Goal: Task Accomplishment & Management: Use online tool/utility

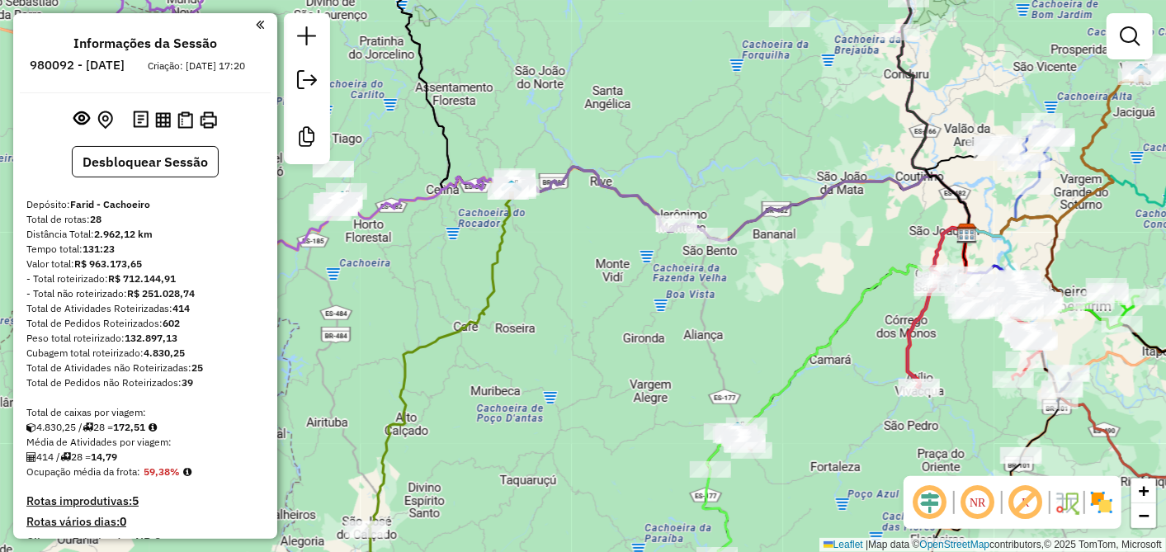
click at [663, 327] on div "Janela de atendimento Grade de atendimento Capacidade Transportadoras Veículos …" at bounding box center [583, 276] width 1166 height 552
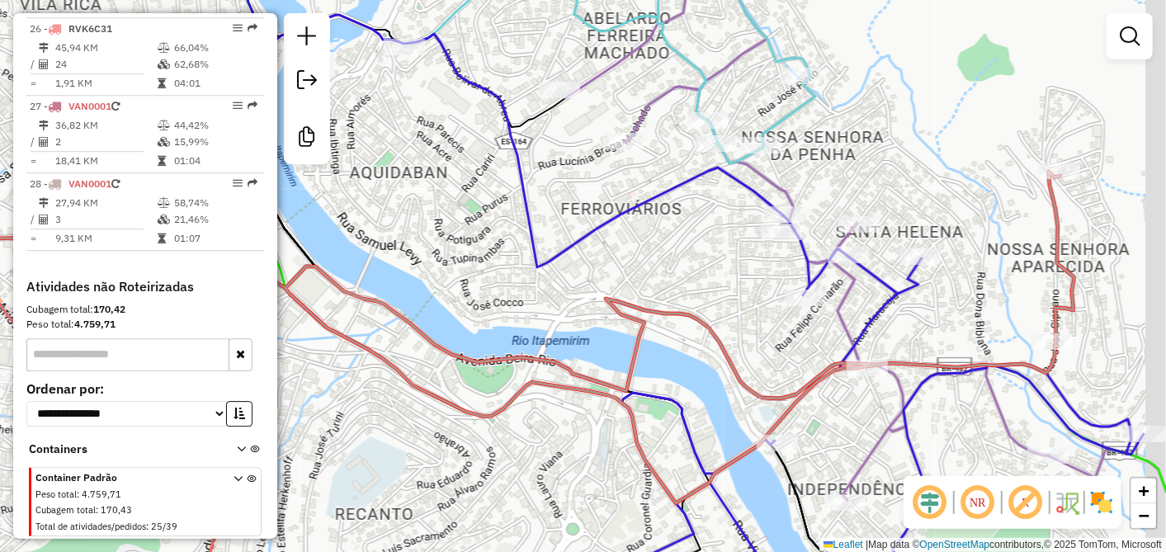
drag, startPoint x: 872, startPoint y: 150, endPoint x: 815, endPoint y: 122, distance: 63.5
click at [821, 125] on div "Janela de atendimento Grade de atendimento Capacidade Transportadoras Veículos …" at bounding box center [583, 276] width 1166 height 552
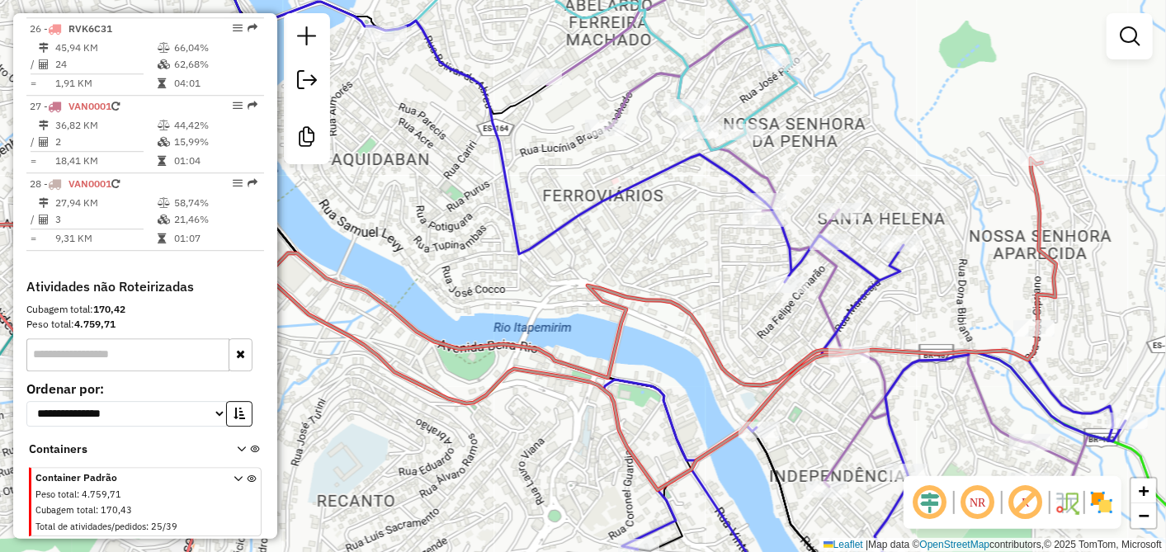
drag, startPoint x: 886, startPoint y: 325, endPoint x: 837, endPoint y: 244, distance: 94.8
click at [847, 254] on div "Janela de atendimento Grade de atendimento Capacidade Transportadoras Veículos …" at bounding box center [583, 276] width 1166 height 552
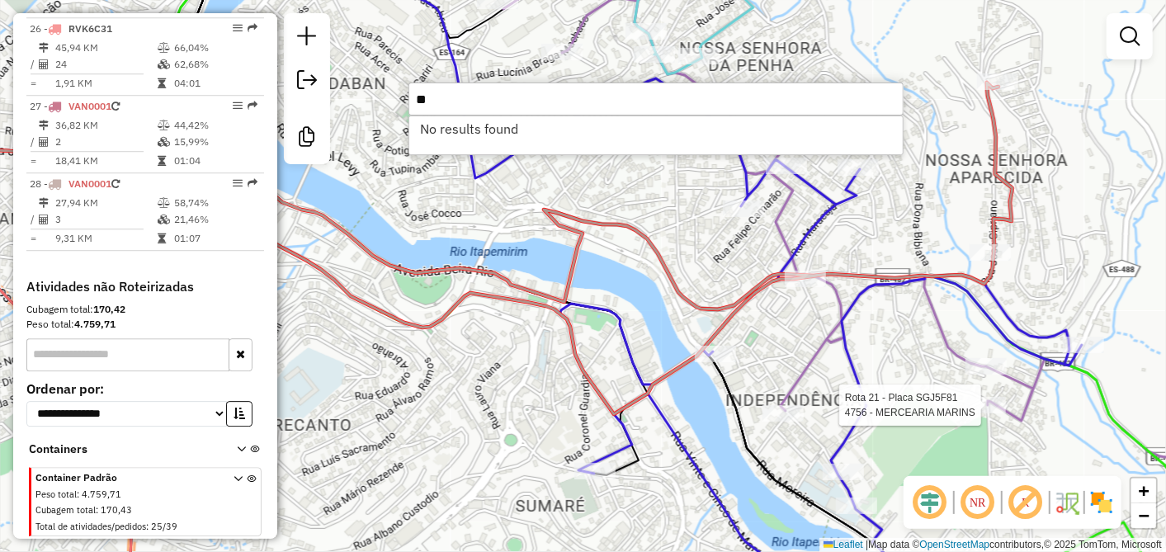
type input "*"
type input "****"
click at [677, 265] on div "Janela de atendimento Grade de atendimento Capacidade Transportadoras Veículos …" at bounding box center [583, 276] width 1166 height 552
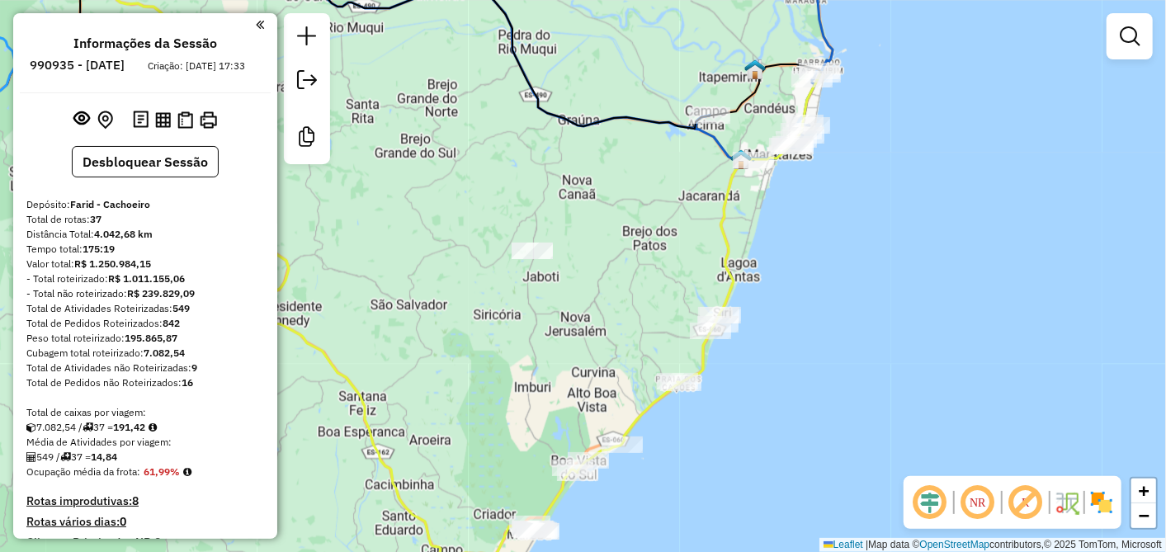
scroll to position [2426, 0]
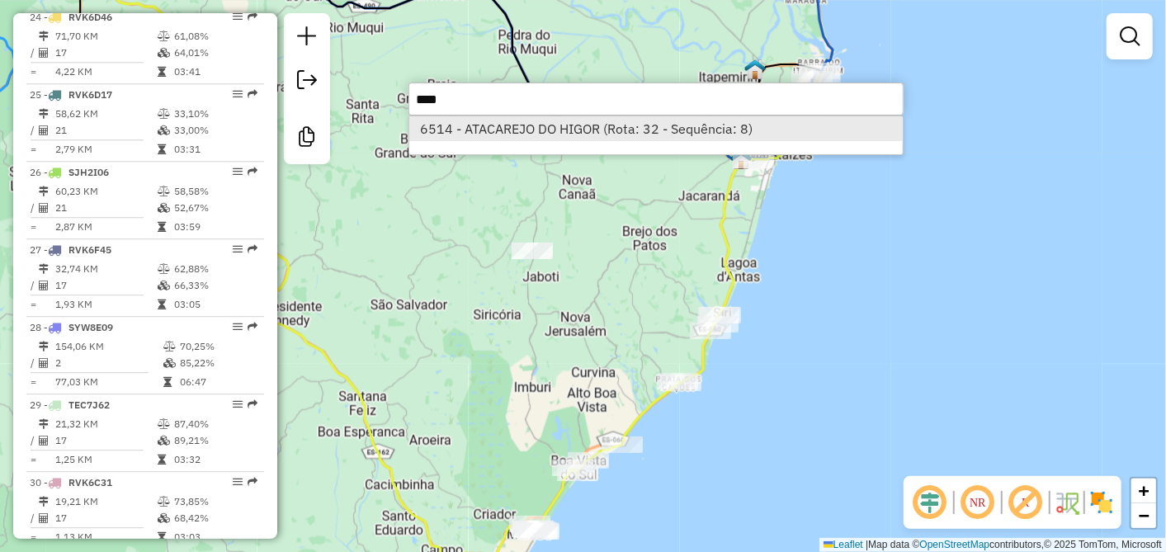
type input "****"
click at [669, 125] on li "6514 - ATACAREJO DO HIGOR (Rota: 32 - Sequência: 8)" at bounding box center [655, 128] width 493 height 25
select select "**********"
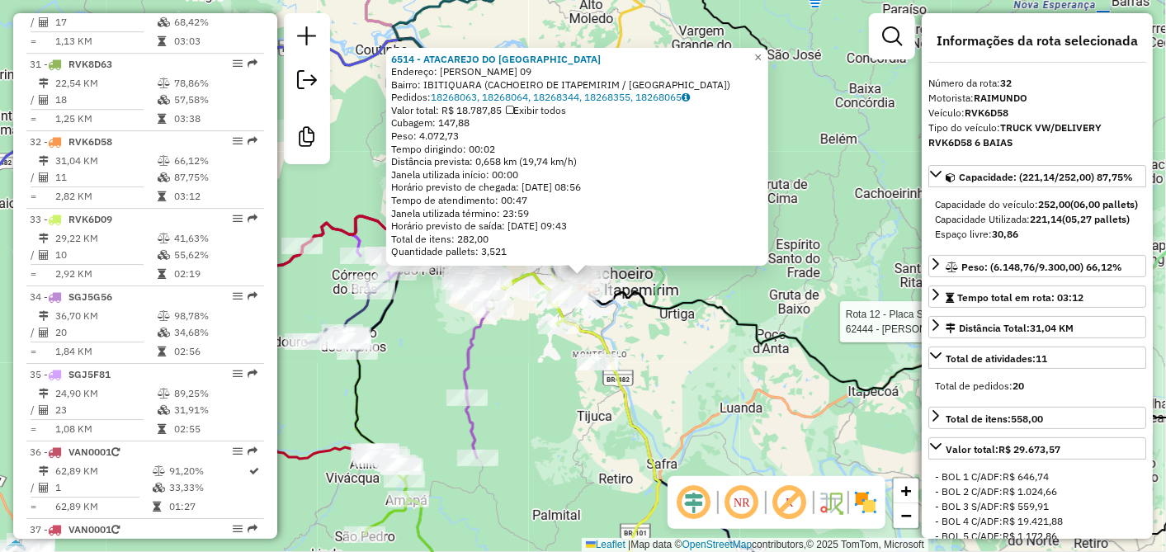
scroll to position [3045, 0]
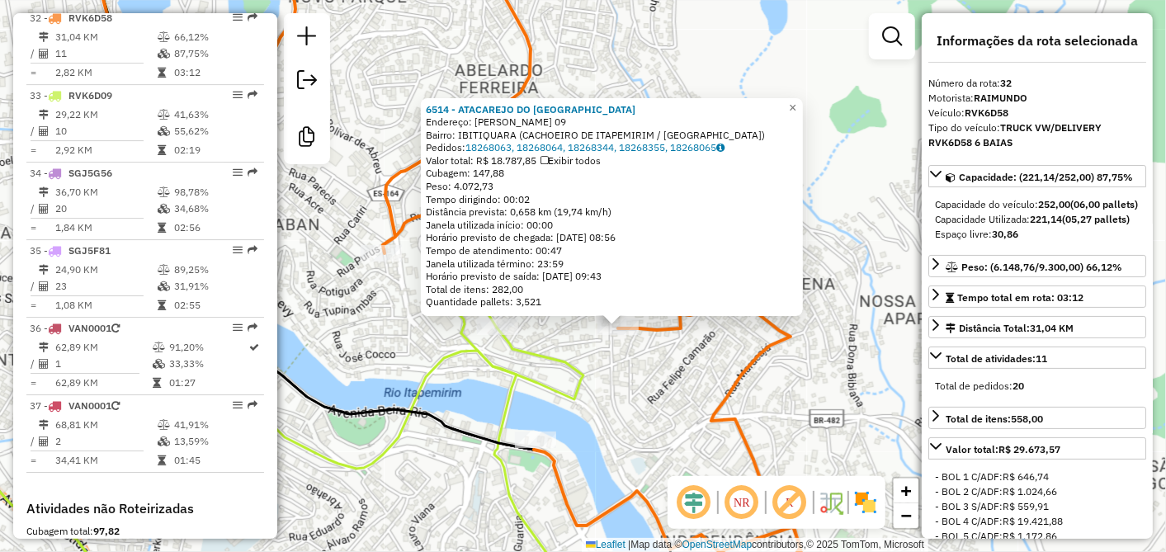
click at [828, 73] on div "Rota 24 - Placa RVK6D46 4788 - 100% SABOR Rota 12 - Placa SJH4G69 62444 - [PERS…" at bounding box center [583, 276] width 1166 height 552
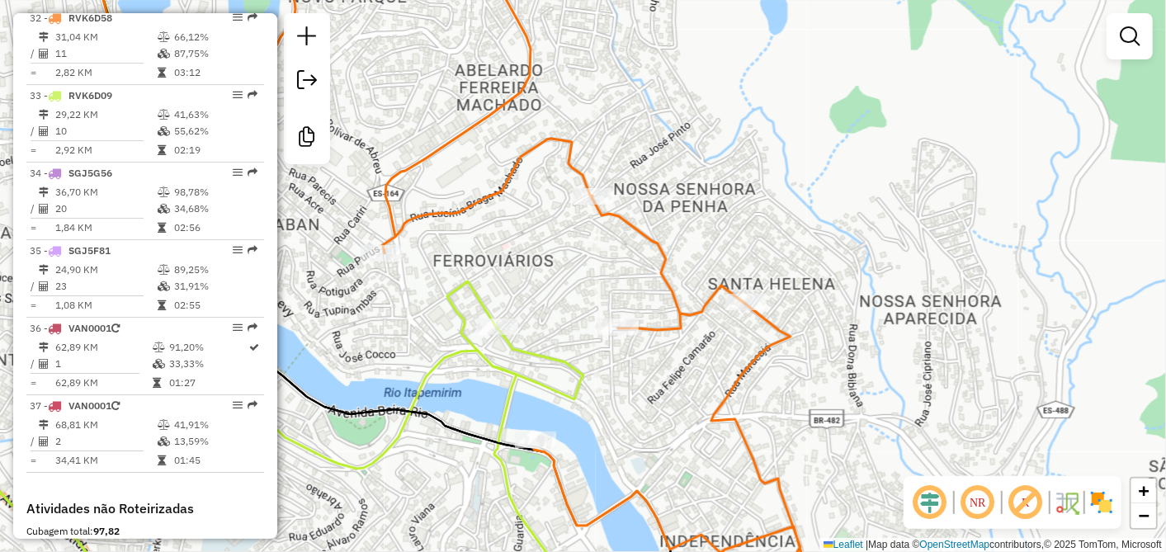
click at [828, 73] on div "Janela de atendimento Grade de atendimento Capacidade Transportadoras Veículos …" at bounding box center [583, 276] width 1166 height 552
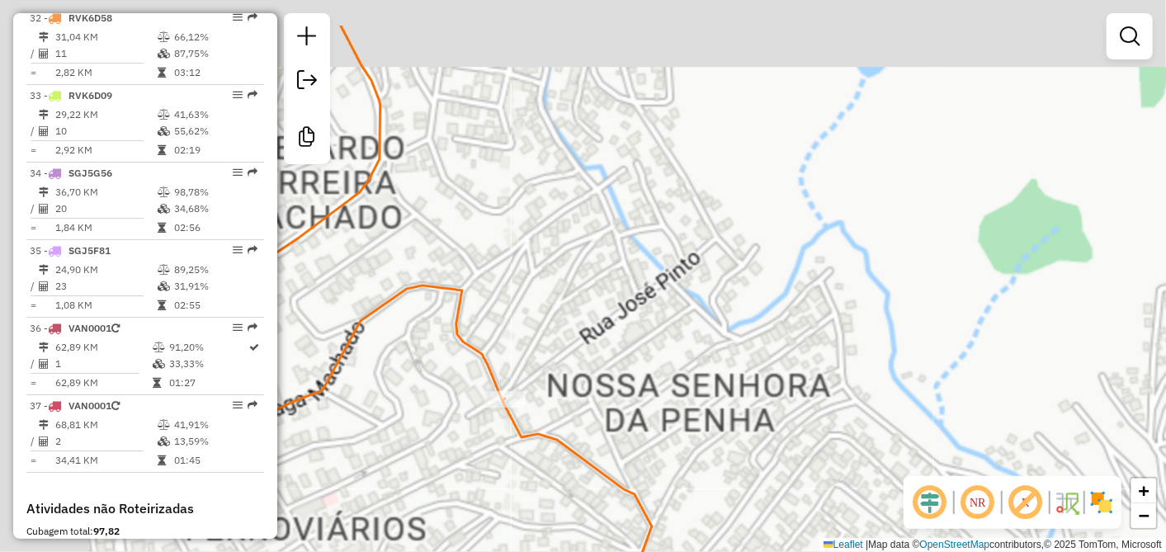
drag, startPoint x: 741, startPoint y: 64, endPoint x: 1003, endPoint y: 144, distance: 274.1
click at [1003, 144] on div "Janela de atendimento Grade de atendimento Capacidade Transportadoras Veículos …" at bounding box center [583, 276] width 1166 height 552
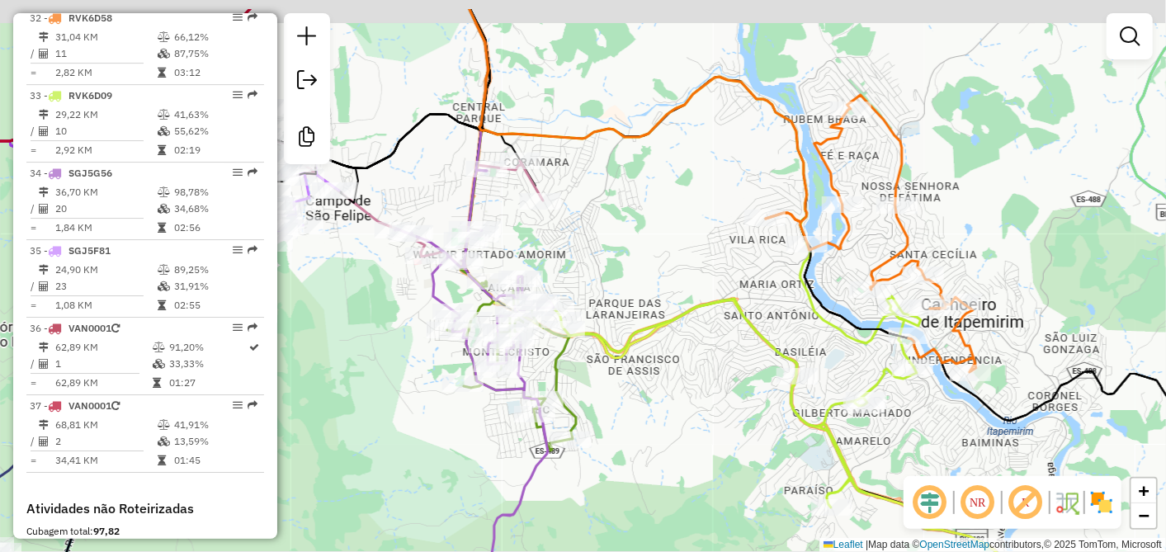
drag, startPoint x: 653, startPoint y: 194, endPoint x: 714, endPoint y: 269, distance: 96.3
click at [697, 273] on div "Janela de atendimento Grade de atendimento Capacidade Transportadoras Veículos …" at bounding box center [583, 276] width 1166 height 552
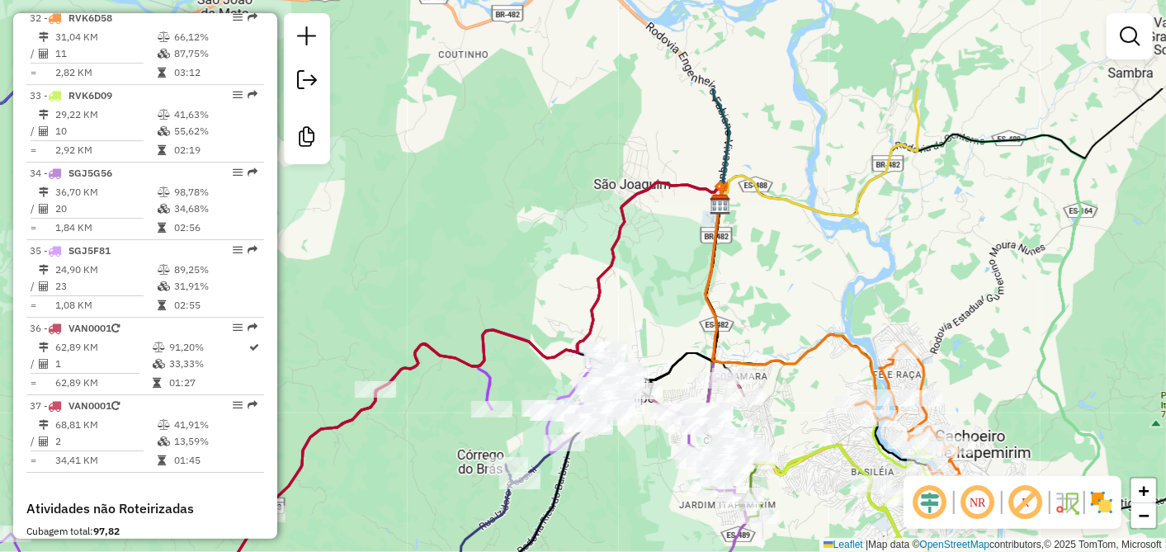
drag, startPoint x: 691, startPoint y: 125, endPoint x: 763, endPoint y: 224, distance: 121.6
click at [799, 275] on div "Janela de atendimento Grade de atendimento Capacidade Transportadoras Veículos …" at bounding box center [583, 276] width 1166 height 552
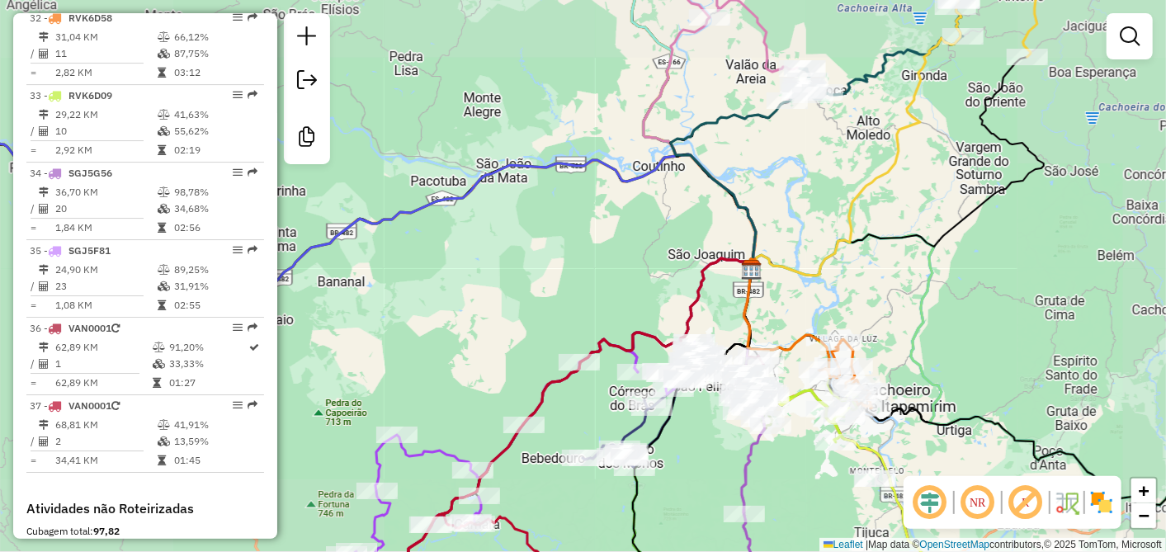
drag, startPoint x: 669, startPoint y: 202, endPoint x: 667, endPoint y: 353, distance: 151.0
click at [667, 353] on div "Janela de atendimento Grade de atendimento Capacidade Transportadoras Veículos …" at bounding box center [583, 276] width 1166 height 552
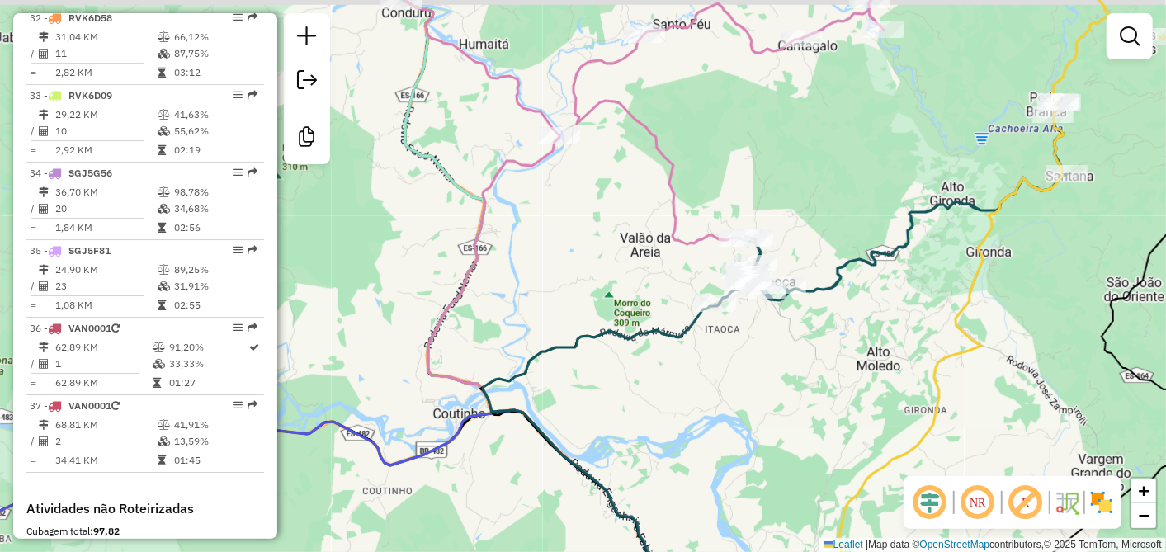
drag, startPoint x: 697, startPoint y: 210, endPoint x: 544, endPoint y: 228, distance: 154.5
click at [548, 229] on div "Janela de atendimento Grade de atendimento Capacidade Transportadoras Veículos …" at bounding box center [583, 276] width 1166 height 552
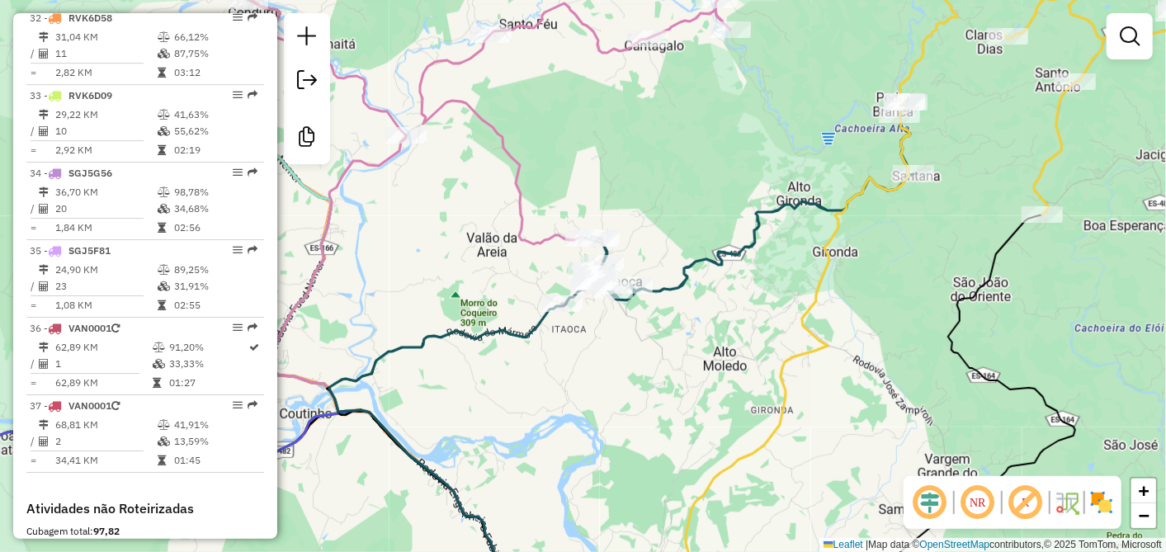
click at [786, 155] on div "Janela de atendimento Grade de atendimento Capacidade Transportadoras Veículos …" at bounding box center [583, 276] width 1166 height 552
drag, startPoint x: 700, startPoint y: 282, endPoint x: 711, endPoint y: 304, distance: 24.0
click at [700, 284] on div "Janela de atendimento Grade de atendimento Capacidade Transportadoras Veículos …" at bounding box center [583, 276] width 1166 height 552
